Goal: Task Accomplishment & Management: Manage account settings

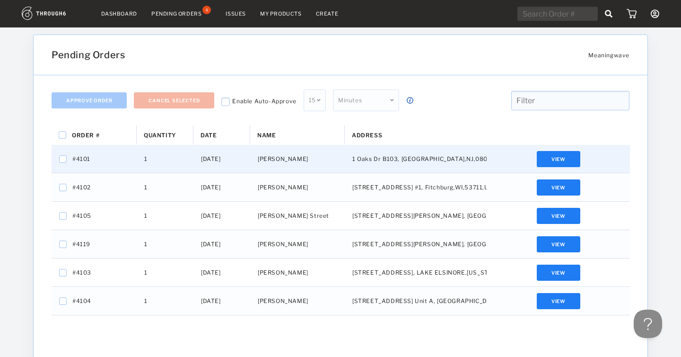
click at [84, 157] on span "#4101" at bounding box center [81, 159] width 18 height 12
checkbox input "false"
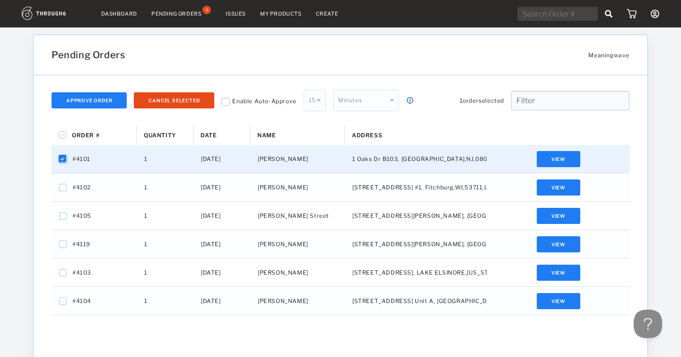
click at [61, 158] on input "Press Space to toggle row selection (checked)" at bounding box center [63, 159] width 8 height 8
checkbox input "false"
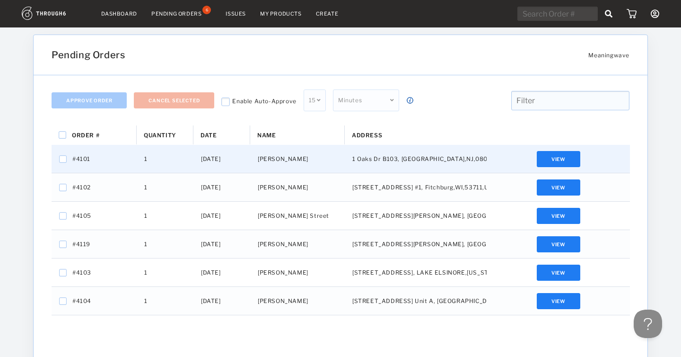
click at [83, 158] on span "#4101" at bounding box center [81, 159] width 18 height 12
checkbox input "false"
checkbox input "true"
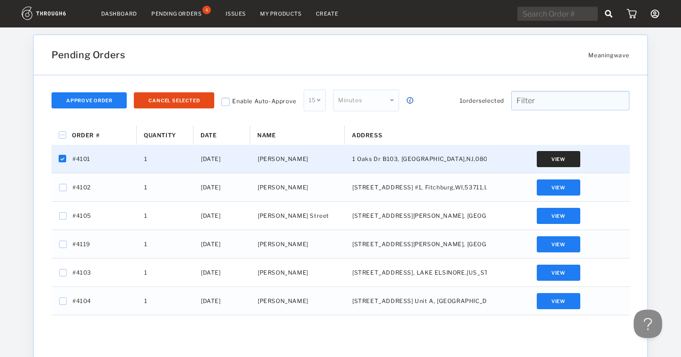
click at [559, 151] on button "View" at bounding box center [559, 159] width 44 height 16
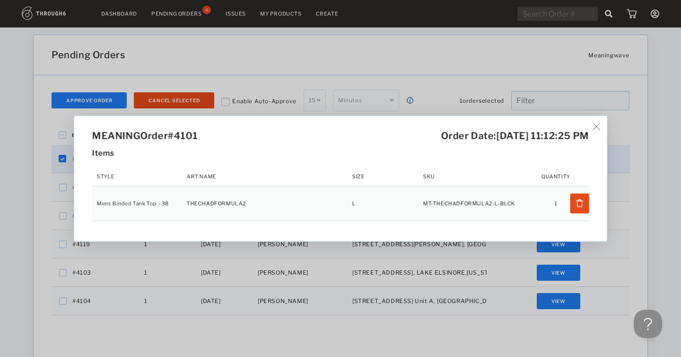
click at [594, 124] on div "MEANING Order #4101 Order Date: 8/9/25, 11:12:25 PM Items Style Art Name Size S…" at bounding box center [340, 178] width 533 height 125
click at [598, 126] on img at bounding box center [596, 126] width 7 height 7
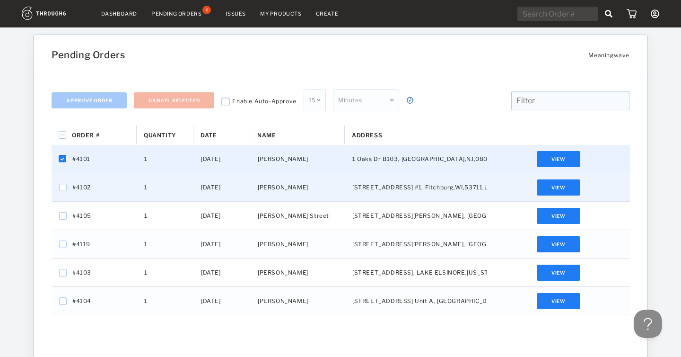
click at [81, 189] on span "#4102" at bounding box center [81, 187] width 18 height 12
checkbox input "false"
checkbox input "true"
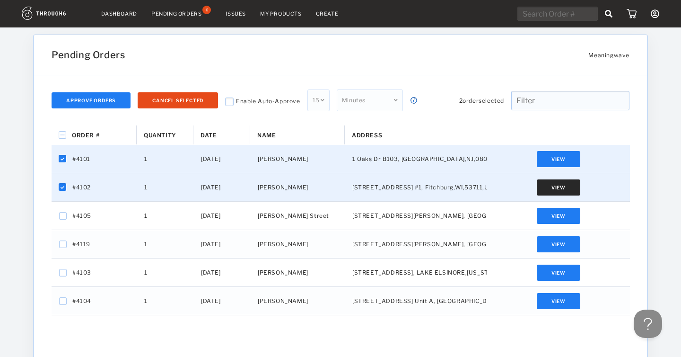
click at [554, 192] on button "View" at bounding box center [559, 187] width 44 height 16
click at [600, 125] on img at bounding box center [596, 126] width 7 height 7
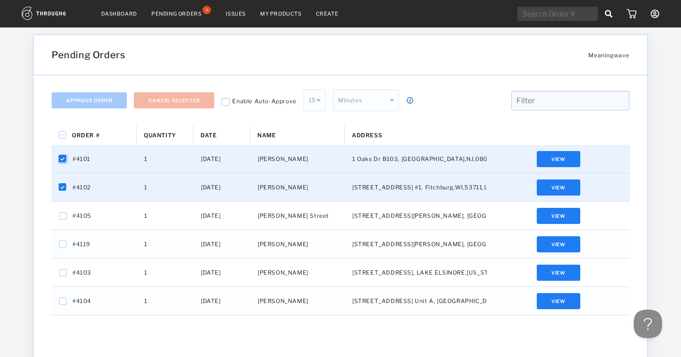
click at [64, 157] on input "Press Space to toggle row selection (checked)" at bounding box center [63, 159] width 8 height 8
checkbox input "false"
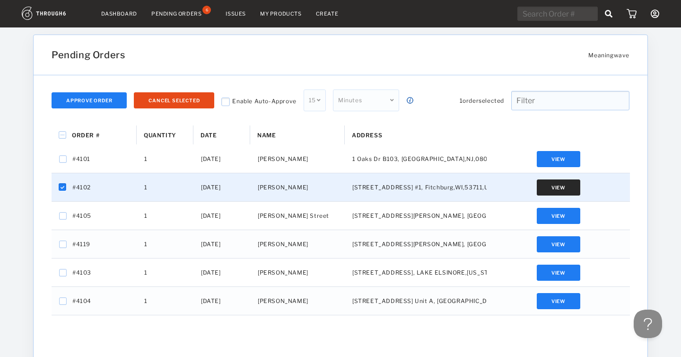
click at [559, 185] on button "View" at bounding box center [559, 187] width 44 height 16
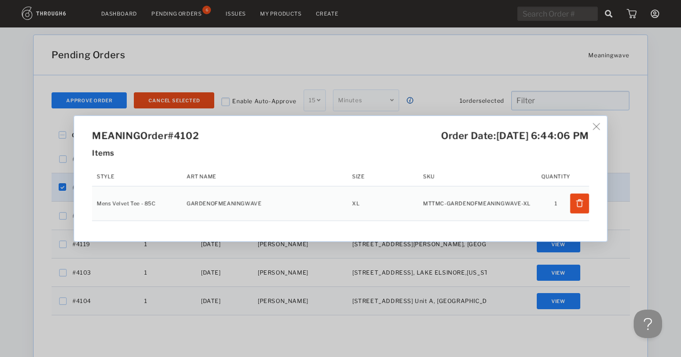
click at [597, 127] on img at bounding box center [596, 126] width 7 height 7
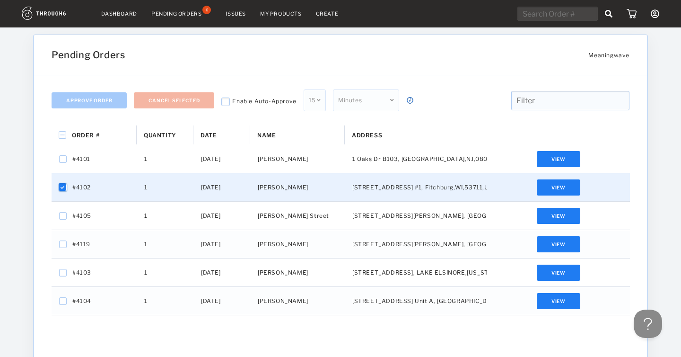
click at [62, 187] on input "Press Space to toggle row selection (checked)" at bounding box center [63, 188] width 8 height 8
checkbox input "false"
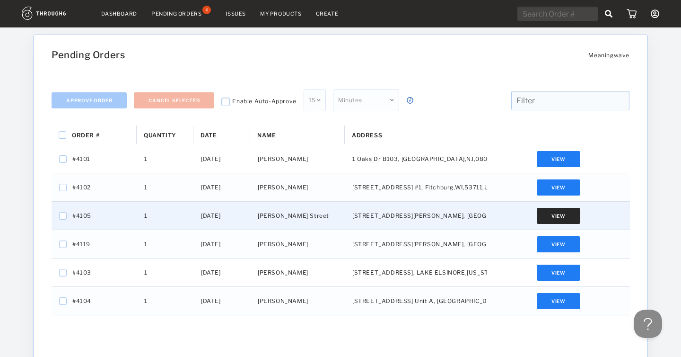
click at [559, 212] on button "View" at bounding box center [559, 216] width 44 height 16
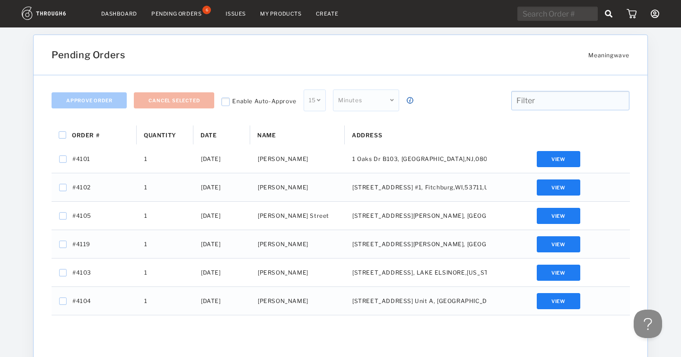
click at [596, 126] on img at bounding box center [596, 126] width 7 height 7
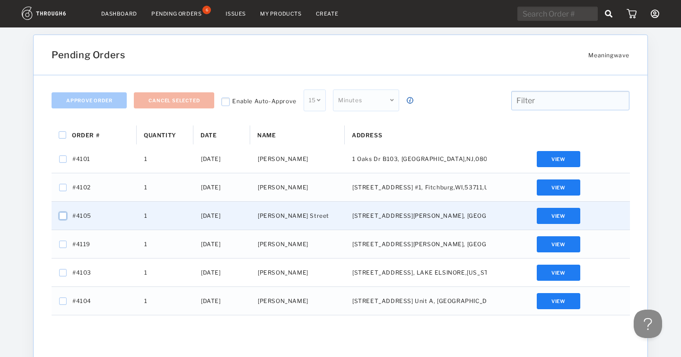
click at [62, 213] on input "Press Space to toggle row selection (unchecked)" at bounding box center [63, 216] width 8 height 8
checkbox input "true"
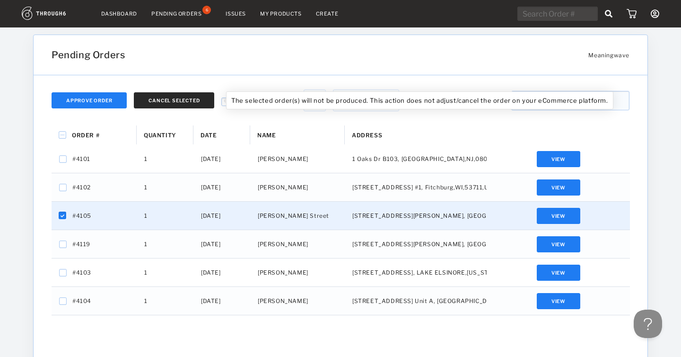
click at [185, 98] on button "Cancel Selected" at bounding box center [174, 100] width 80 height 16
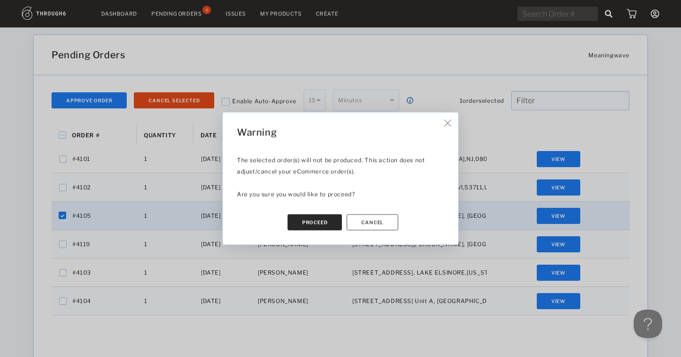
click at [314, 224] on button "Proceed" at bounding box center [315, 222] width 55 height 16
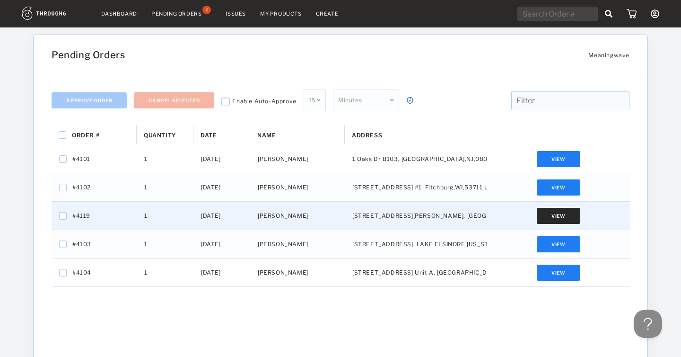
click at [556, 219] on button "View" at bounding box center [559, 216] width 44 height 16
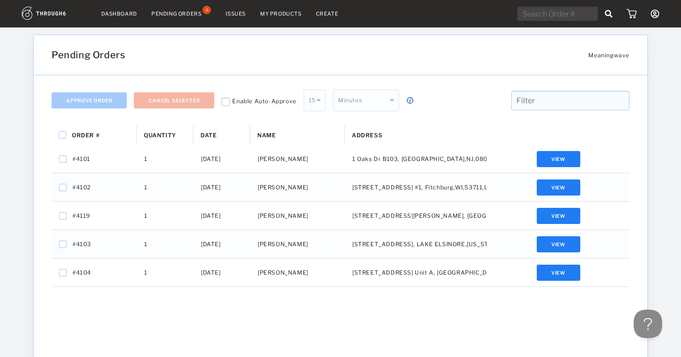
click at [598, 127] on img at bounding box center [596, 126] width 7 height 7
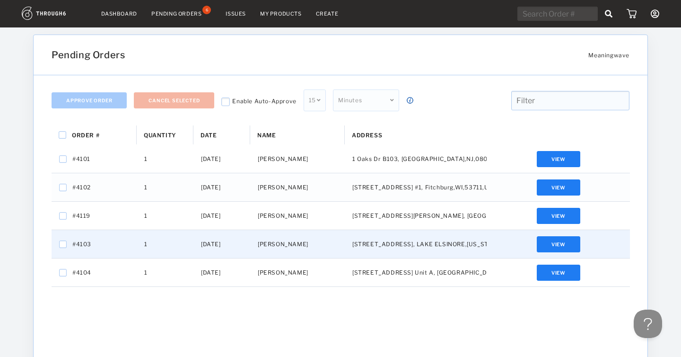
click at [77, 242] on span "#4103" at bounding box center [81, 244] width 19 height 12
checkbox input "false"
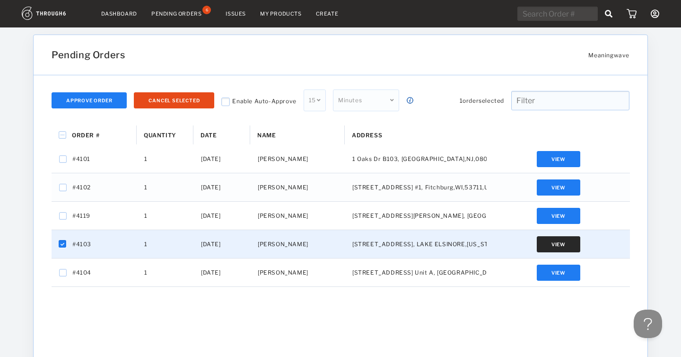
click at [561, 242] on button "View" at bounding box center [559, 244] width 44 height 16
click at [599, 124] on img at bounding box center [596, 126] width 7 height 7
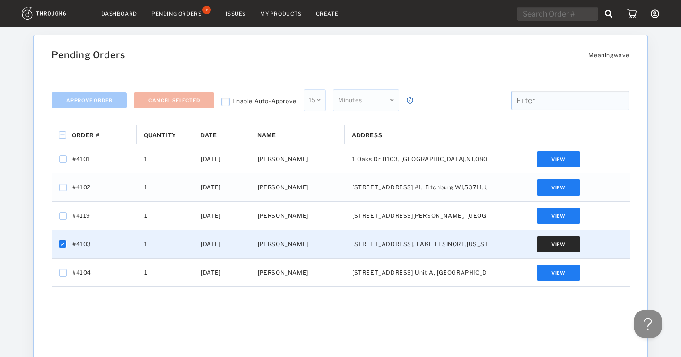
click at [561, 242] on button "View" at bounding box center [559, 244] width 44 height 16
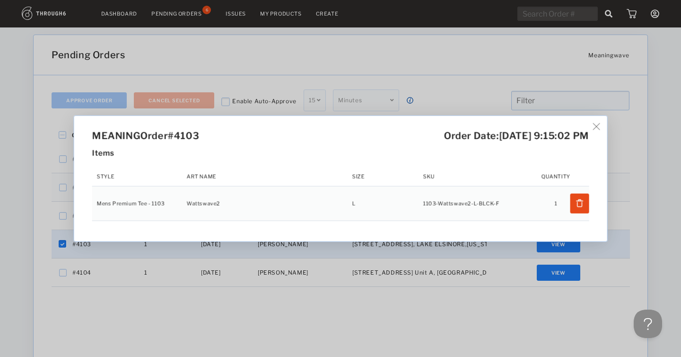
click at [599, 128] on img at bounding box center [596, 126] width 7 height 7
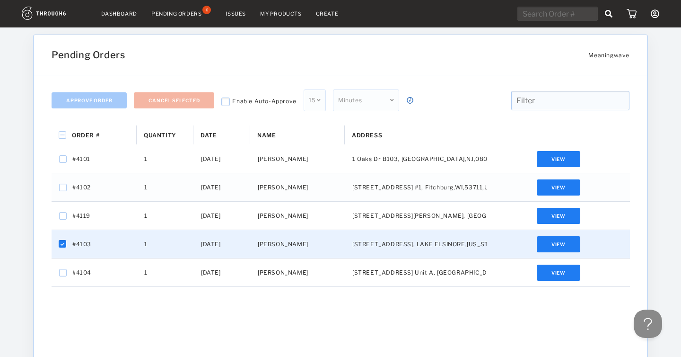
click at [97, 303] on div "Order # Quantity Date 1" at bounding box center [341, 284] width 578 height 319
click at [61, 244] on input "Press Space to toggle row selection (checked)" at bounding box center [63, 244] width 8 height 8
click at [61, 244] on input "Press Space to toggle row selection (unchecked)" at bounding box center [63, 244] width 8 height 8
checkbox input "true"
checkbox input "false"
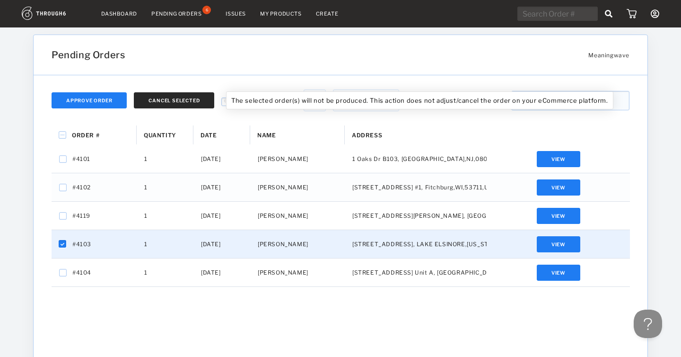
click at [168, 102] on button "Cancel Selected" at bounding box center [174, 100] width 80 height 16
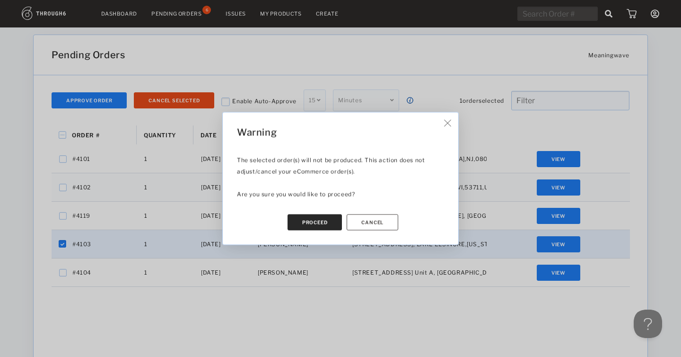
click at [323, 217] on button "Proceed" at bounding box center [315, 222] width 55 height 16
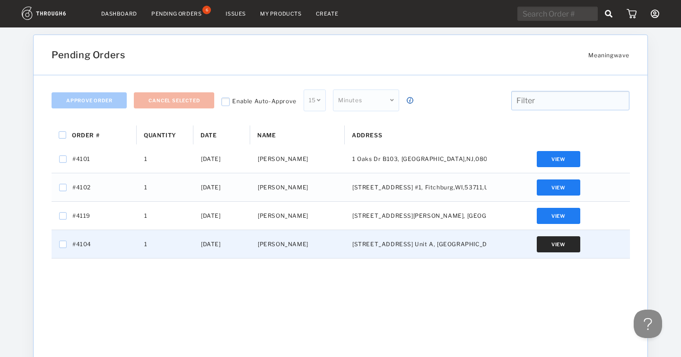
click at [561, 246] on button "View" at bounding box center [559, 244] width 44 height 16
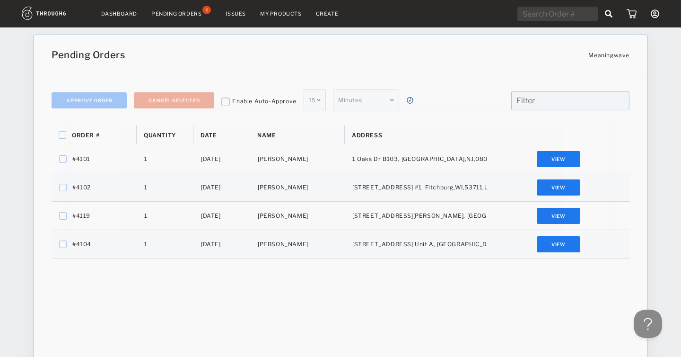
click at [597, 125] on img at bounding box center [596, 126] width 7 height 7
click at [64, 242] on input "Press Space to toggle row selection (unchecked)" at bounding box center [63, 244] width 8 height 8
checkbox input "true"
checkbox input "false"
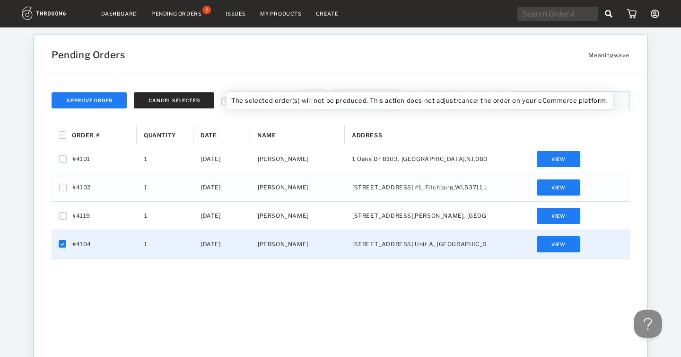
click at [196, 100] on button "Cancel Selected" at bounding box center [174, 100] width 80 height 16
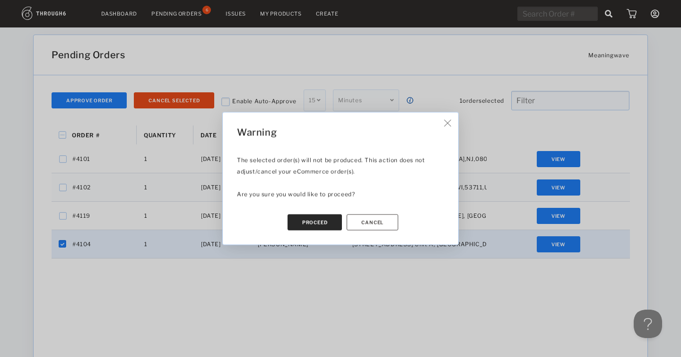
click at [318, 225] on button "Proceed" at bounding box center [315, 222] width 55 height 16
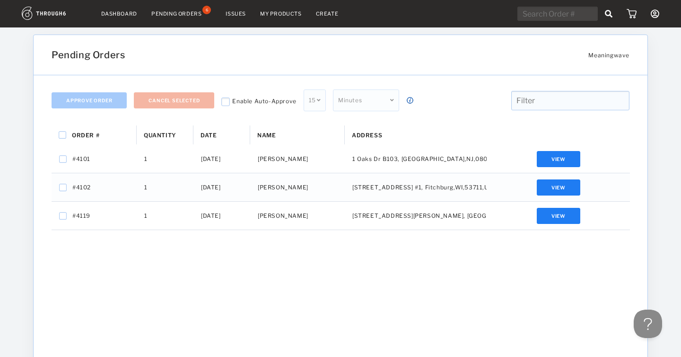
click at [124, 15] on link "Dashboard" at bounding box center [119, 13] width 36 height 7
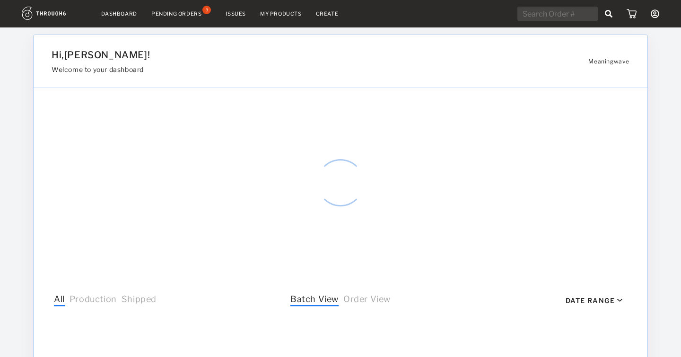
select select "9"
select select "2025"
